Goal: Information Seeking & Learning: Learn about a topic

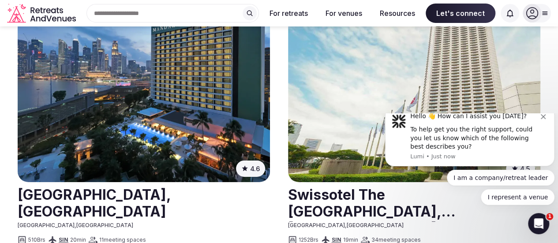
scroll to position [1313, 0]
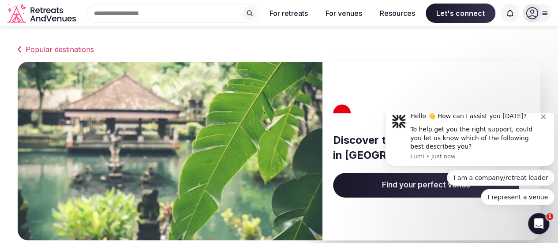
click at [545, 131] on div "Hello 👋 How can I assist you [DATE]? To help get you the right support, could y…" at bounding box center [470, 136] width 170 height 60
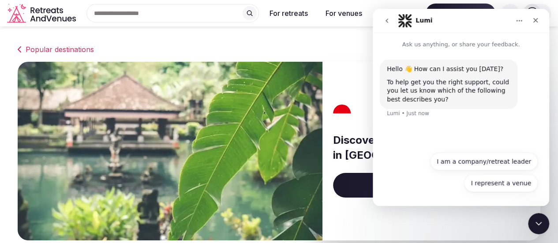
click at [537, 22] on icon "Close" at bounding box center [535, 20] width 7 height 7
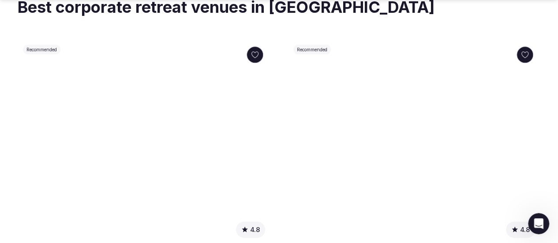
scroll to position [456, 0]
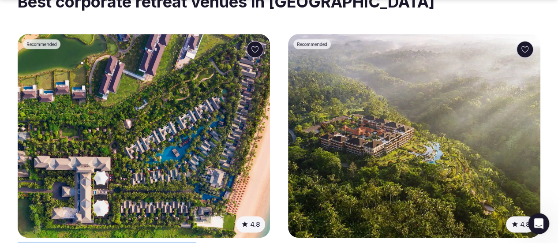
drag, startPoint x: 52, startPoint y: 158, endPoint x: 94, endPoint y: 166, distance: 43.2
copy h2 "The [GEOGRAPHIC_DATA]"
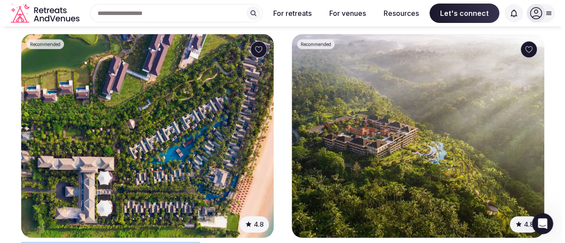
scroll to position [0, 0]
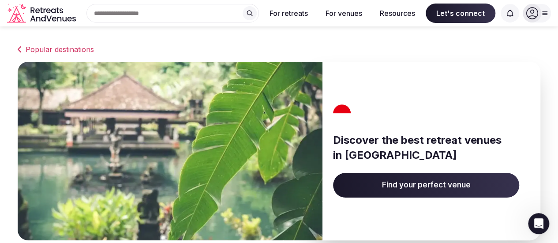
click at [178, 14] on input "text" at bounding box center [173, 13] width 173 height 19
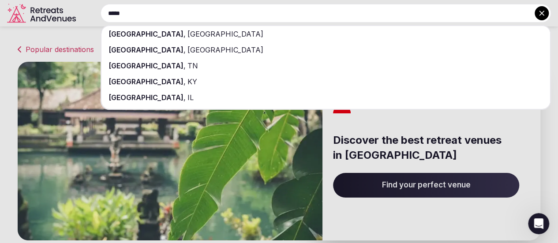
type input "*****"
click at [186, 30] on span "[GEOGRAPHIC_DATA]" at bounding box center [225, 34] width 78 height 9
